Goal: Transaction & Acquisition: Purchase product/service

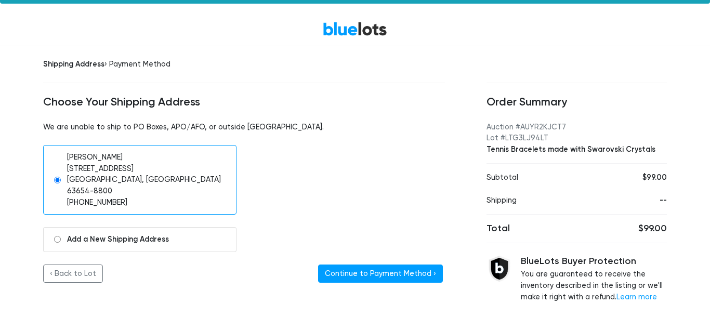
scroll to position [28, 0]
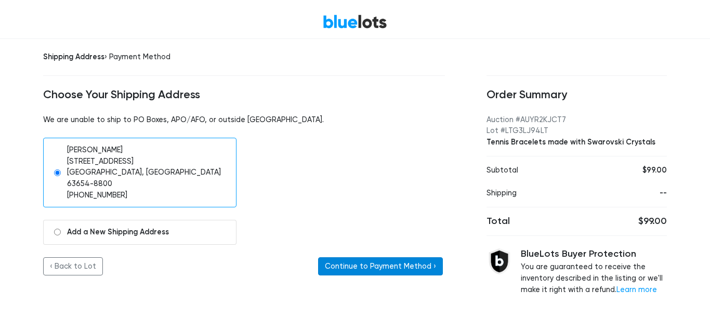
click at [434, 257] on button "Continue to Payment Method ›" at bounding box center [380, 266] width 125 height 19
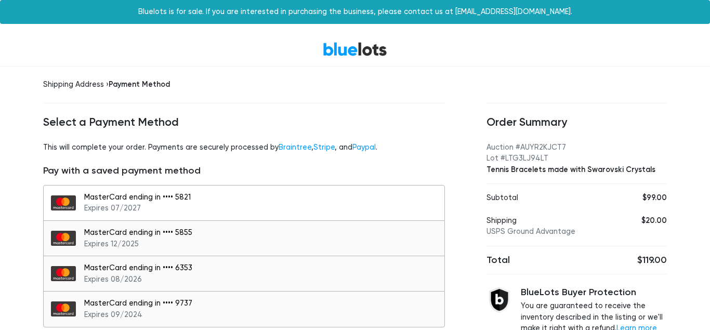
click at [319, 201] on div "MasterCard ending in •••• 5821 Expires 07/2027" at bounding box center [261, 203] width 355 height 22
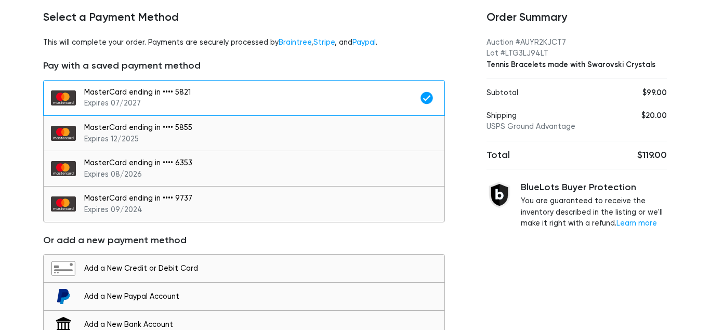
scroll to position [157, 0]
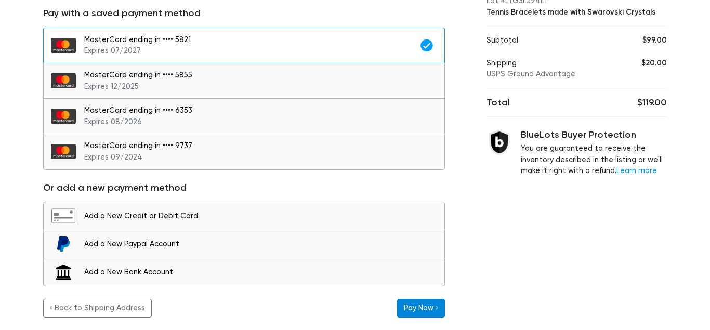
click at [433, 306] on button "Pay Now ›" at bounding box center [421, 308] width 48 height 19
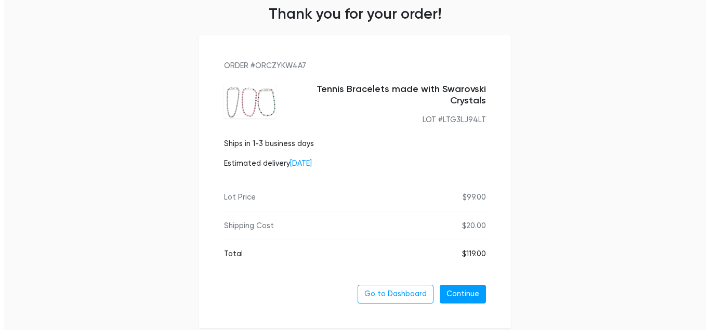
scroll to position [106, 0]
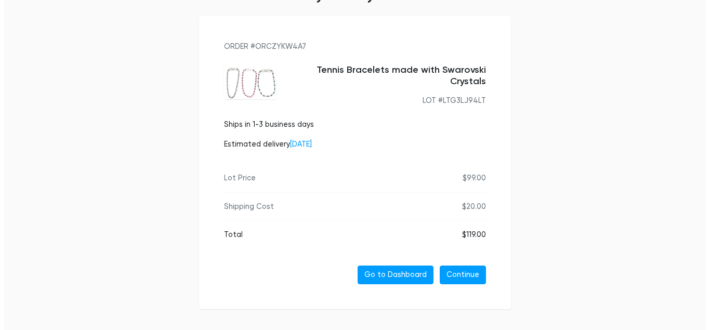
click at [385, 269] on link "Go to Dashboard" at bounding box center [395, 274] width 76 height 19
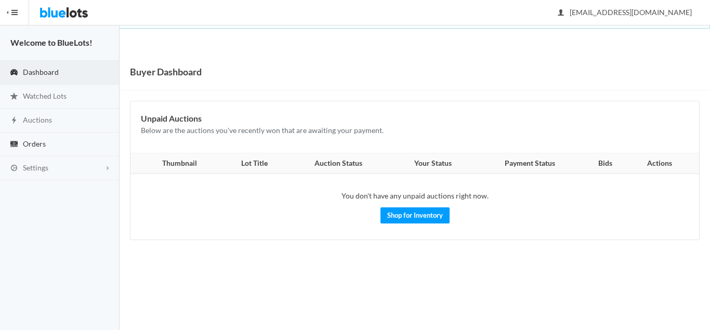
click at [46, 141] on link "Orders" at bounding box center [59, 144] width 119 height 24
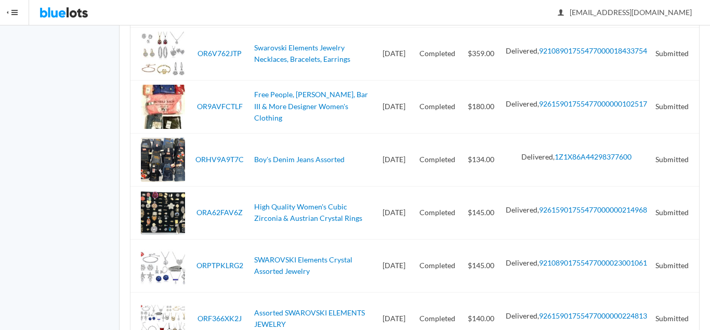
scroll to position [1617, 0]
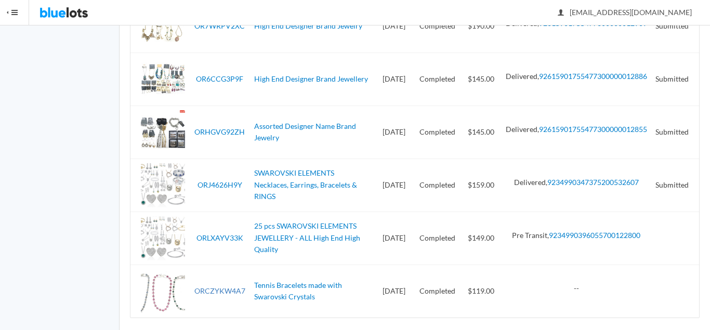
click at [229, 286] on link "ORCZYKW4A7" at bounding box center [219, 290] width 51 height 9
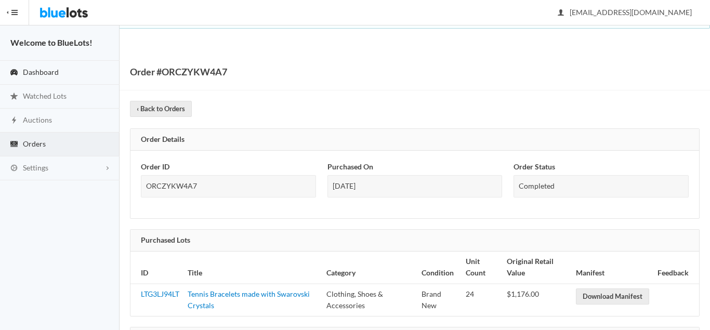
click at [60, 75] on link "Dashboard" at bounding box center [59, 73] width 119 height 24
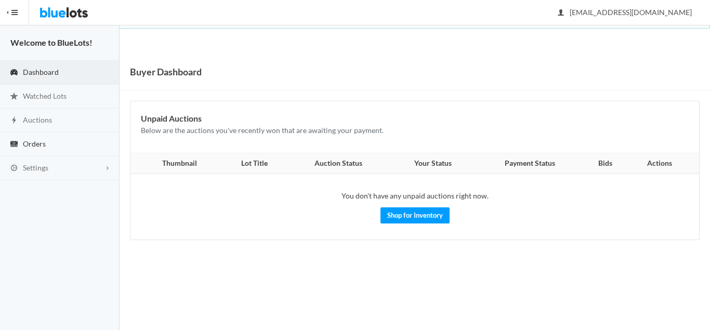
click at [54, 144] on link "Orders" at bounding box center [59, 144] width 119 height 24
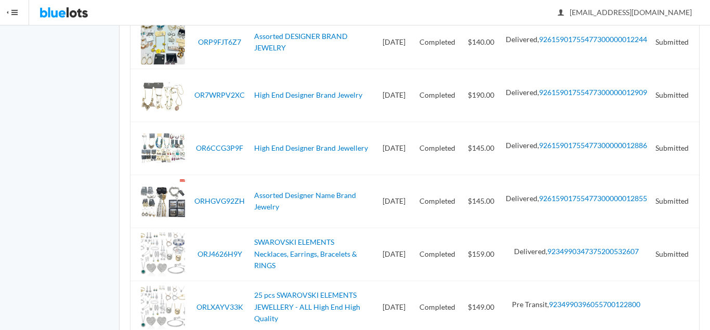
scroll to position [1617, 0]
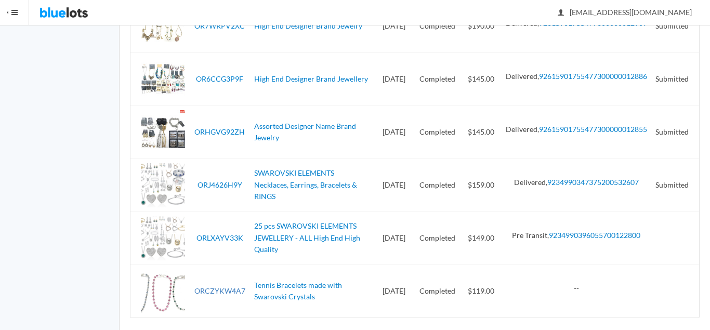
click at [219, 286] on link "ORCZYKW4A7" at bounding box center [219, 290] width 51 height 9
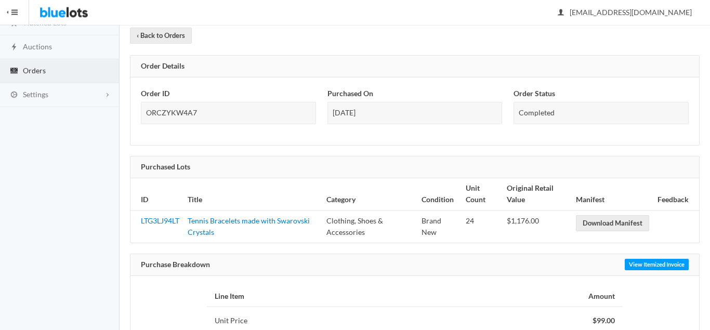
scroll to position [159, 0]
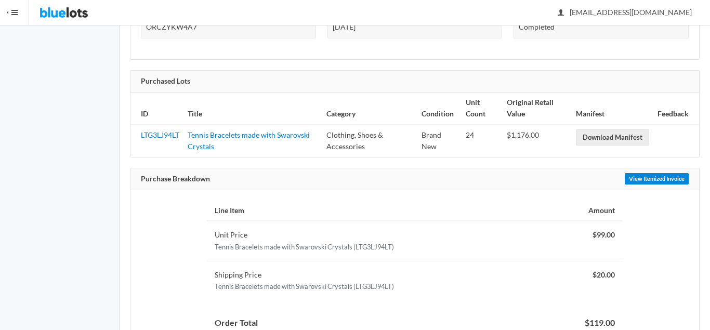
click at [660, 178] on link "View Itemized Invoice" at bounding box center [656, 178] width 64 height 11
